Goal: Browse casually

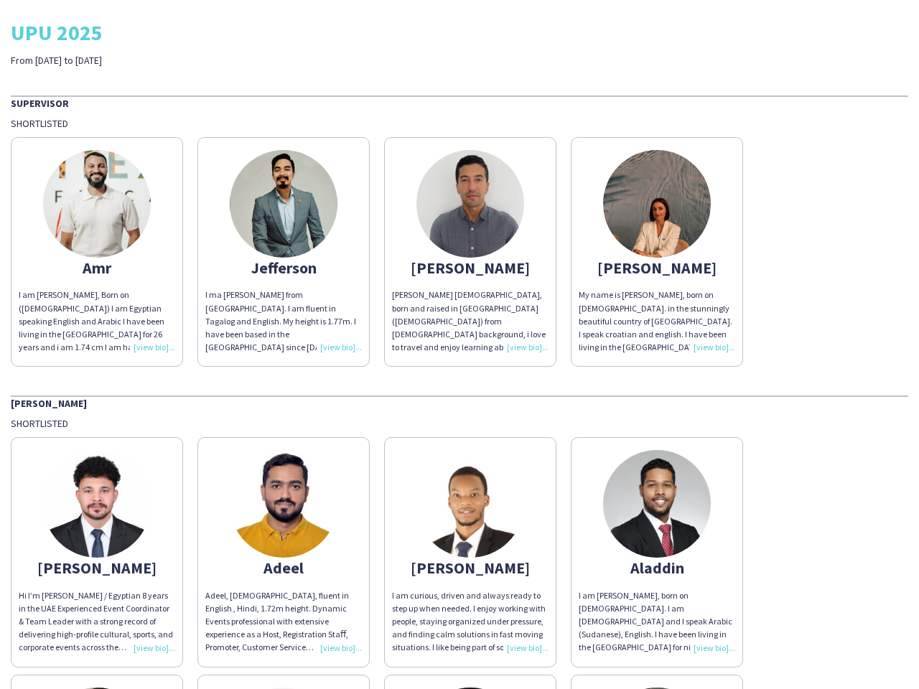
click at [459, 345] on div "[PERSON_NAME] [DEMOGRAPHIC_DATA], born and raised in [GEOGRAPHIC_DATA] ([DEMOGR…" at bounding box center [470, 321] width 156 height 65
click at [97, 252] on img at bounding box center [97, 204] width 108 height 108
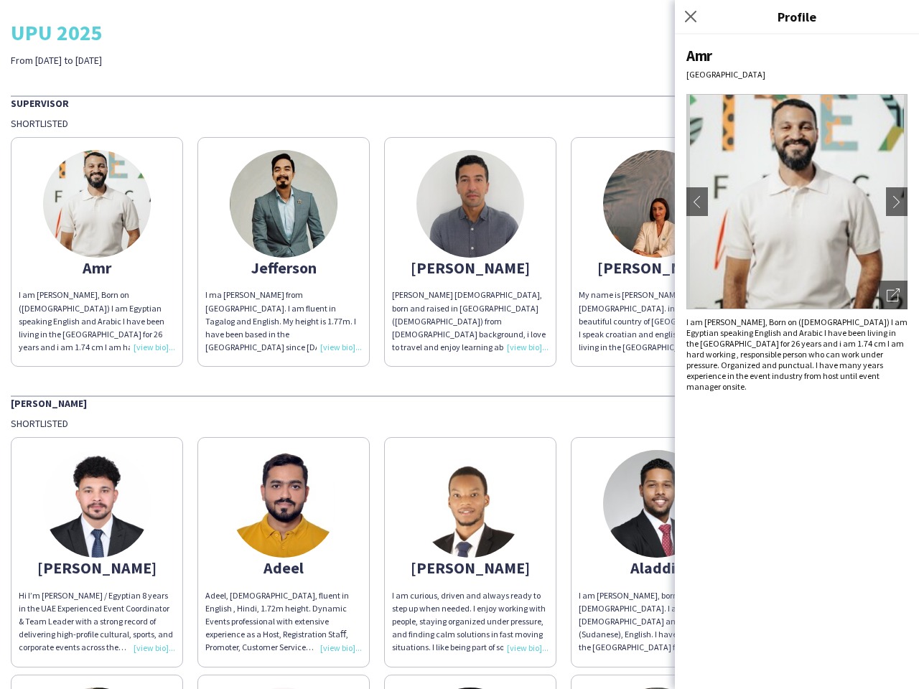
click at [284, 252] on img at bounding box center [284, 204] width 108 height 108
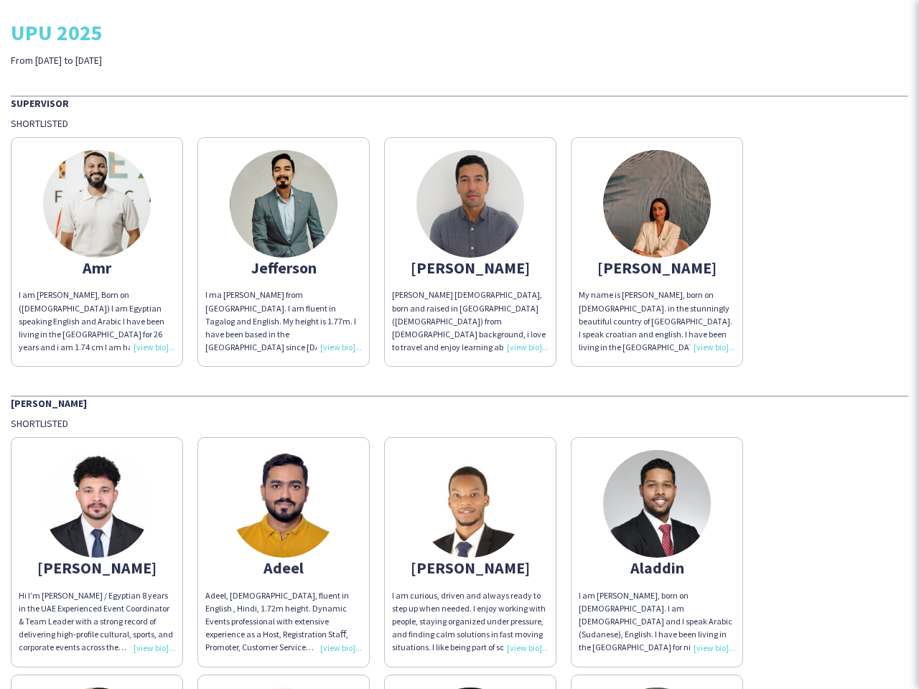
click at [470, 252] on img at bounding box center [470, 204] width 108 height 108
click at [657, 252] on img at bounding box center [657, 204] width 108 height 108
click at [97, 552] on img at bounding box center [97, 504] width 108 height 108
click at [284, 552] on img at bounding box center [284, 504] width 108 height 108
click at [470, 552] on img at bounding box center [470, 504] width 108 height 108
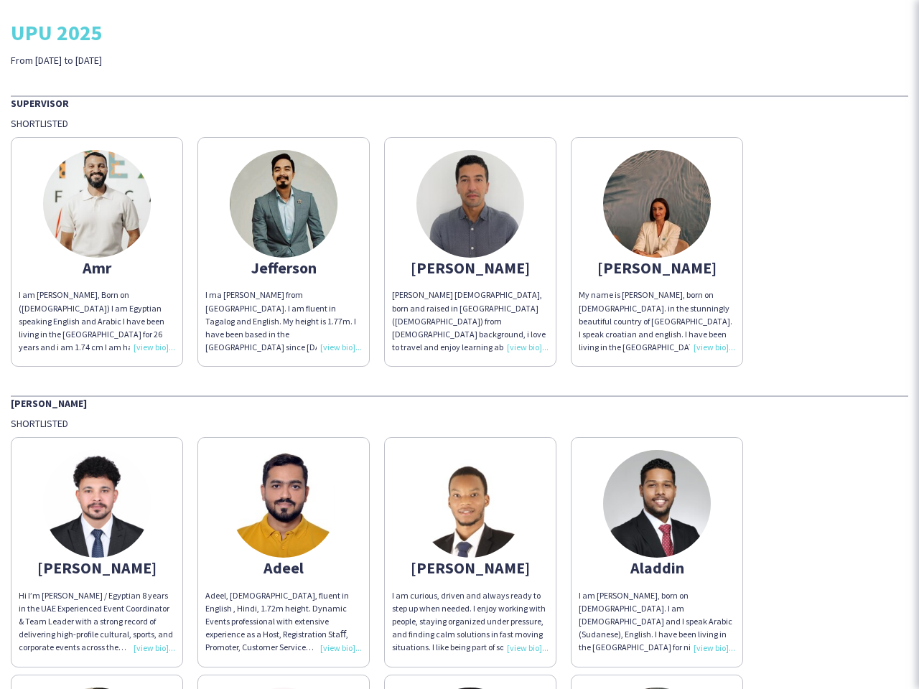
click at [657, 552] on img at bounding box center [657, 504] width 108 height 108
